Goal: Use online tool/utility: Utilize a website feature to perform a specific function

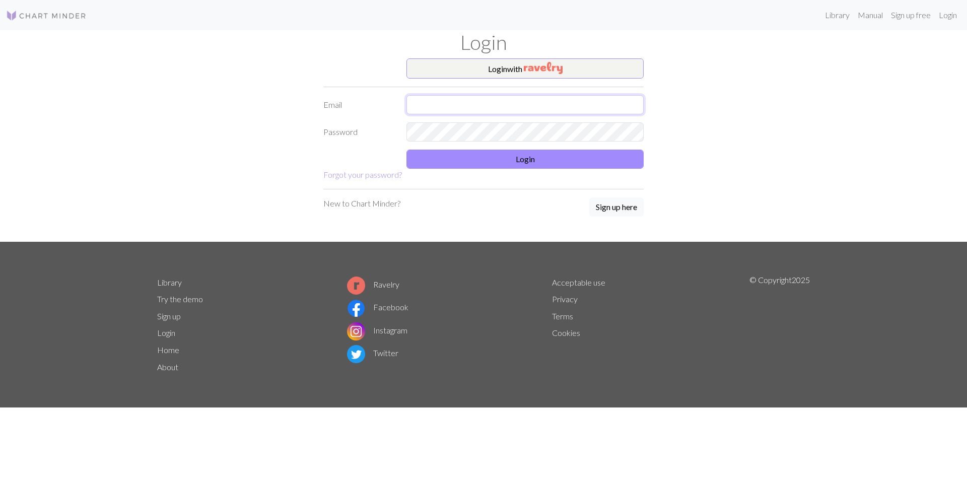
click at [461, 105] on input "text" at bounding box center [524, 104] width 237 height 19
type input "[EMAIL_ADDRESS][DOMAIN_NAME]"
click at [509, 161] on button "Login" at bounding box center [524, 159] width 237 height 19
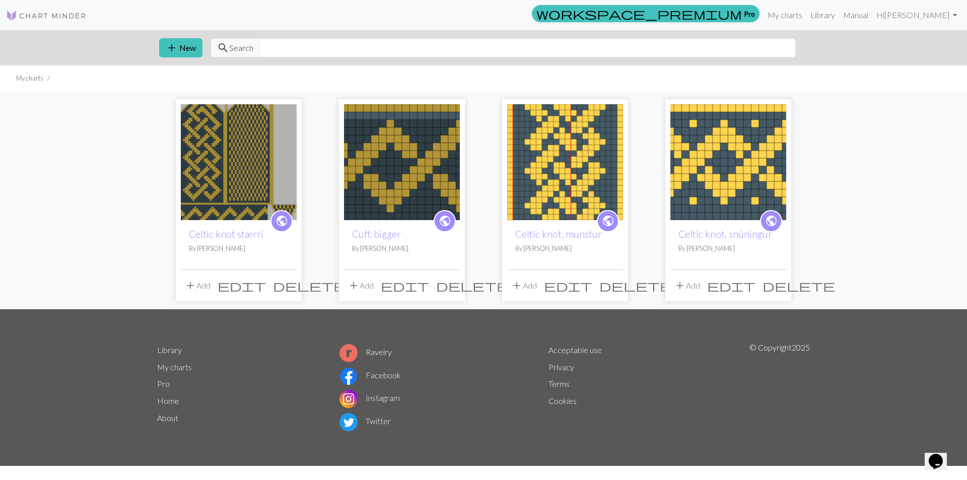
click at [238, 178] on img at bounding box center [239, 162] width 116 height 116
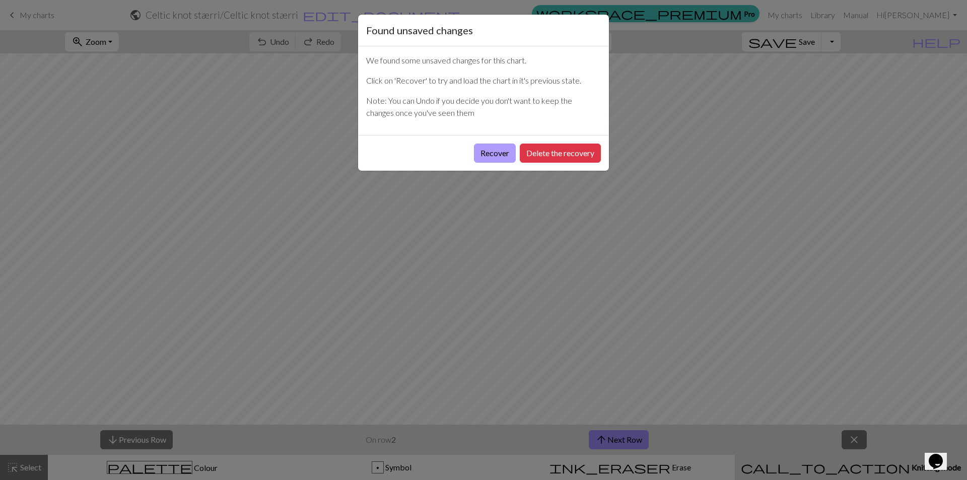
click at [496, 151] on button "Recover" at bounding box center [495, 153] width 42 height 19
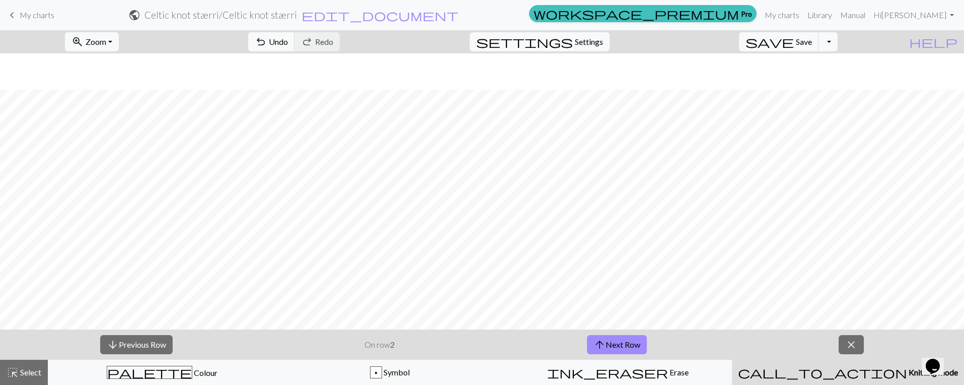
scroll to position [502, 0]
click at [635, 344] on button "arrow_upward Next Row" at bounding box center [617, 344] width 60 height 19
click at [639, 343] on button "arrow_upward Next Row" at bounding box center [617, 344] width 60 height 19
click at [119, 42] on button "zoom_in Zoom Zoom" at bounding box center [92, 41] width 54 height 19
click at [121, 154] on button "150%" at bounding box center [105, 153] width 80 height 16
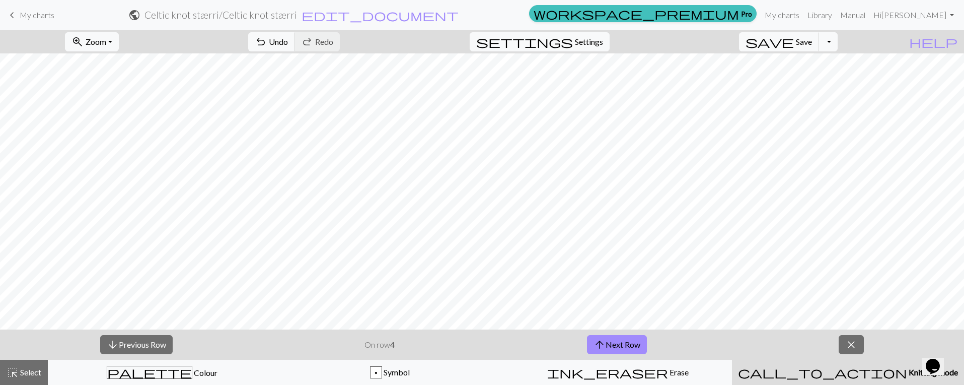
scroll to position [826, 0]
click at [640, 347] on button "arrow_upward Next Row" at bounding box center [617, 344] width 60 height 19
click at [794, 44] on span "save" at bounding box center [770, 42] width 48 height 14
click at [632, 341] on button "arrow_upward Next Row" at bounding box center [617, 344] width 60 height 19
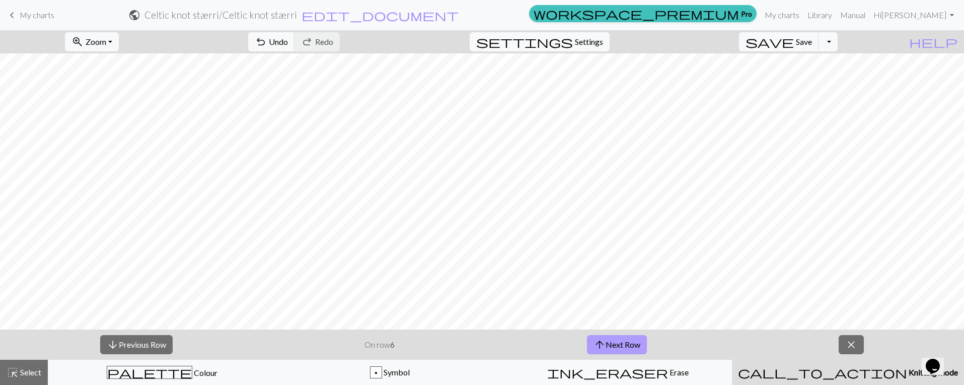
click at [632, 341] on button "arrow_upward Next Row" at bounding box center [617, 344] width 60 height 19
click at [631, 339] on button "arrow_upward Next Row" at bounding box center [617, 344] width 60 height 19
click at [642, 344] on button "arrow_upward Next Row" at bounding box center [617, 344] width 60 height 19
click at [625, 340] on button "arrow_upward Next Row" at bounding box center [617, 344] width 60 height 19
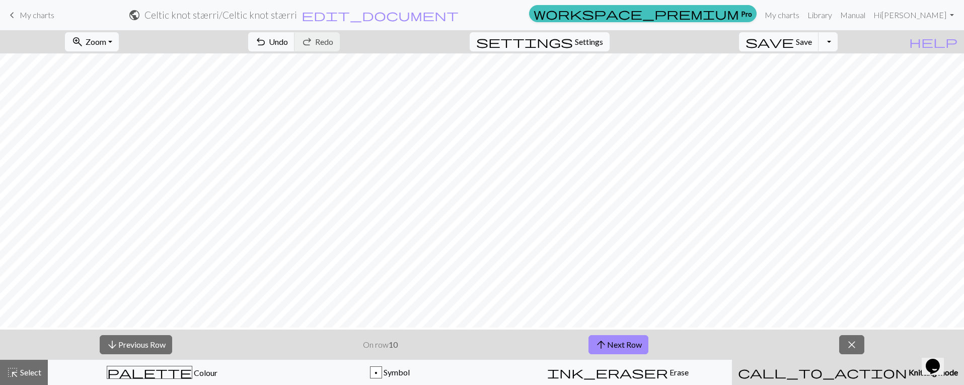
scroll to position [732, 0]
click at [643, 343] on button "arrow_upward Next Row" at bounding box center [619, 344] width 60 height 19
click at [812, 41] on span "Save" at bounding box center [804, 42] width 16 height 10
